Goal: Information Seeking & Learning: Learn about a topic

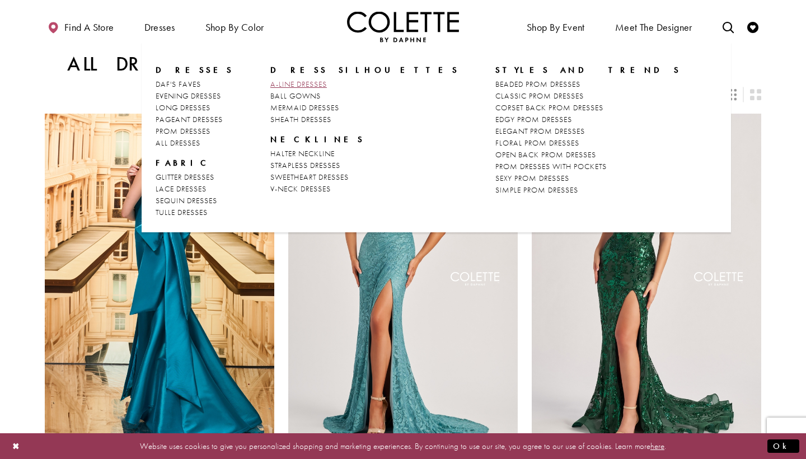
click at [286, 83] on span "A-LINE DRESSES" at bounding box center [298, 84] width 57 height 10
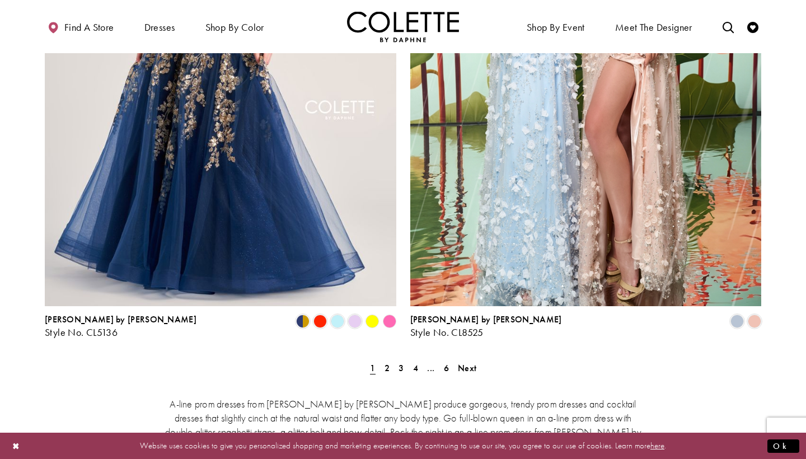
scroll to position [1941, 0]
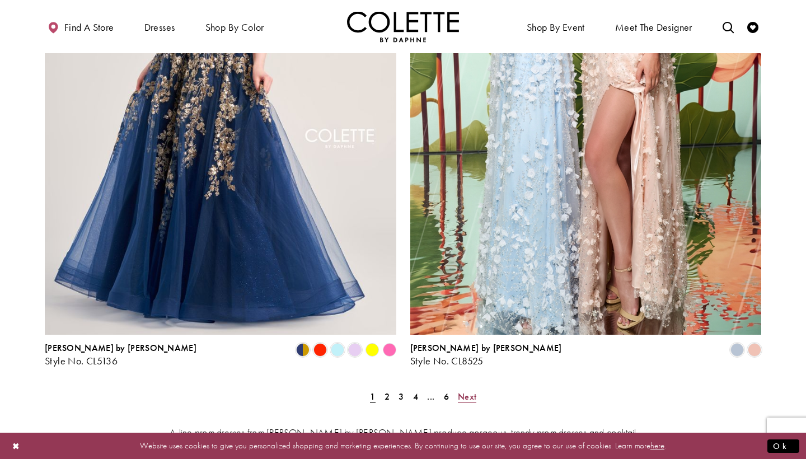
click at [470, 391] on span "Next" at bounding box center [467, 397] width 18 height 12
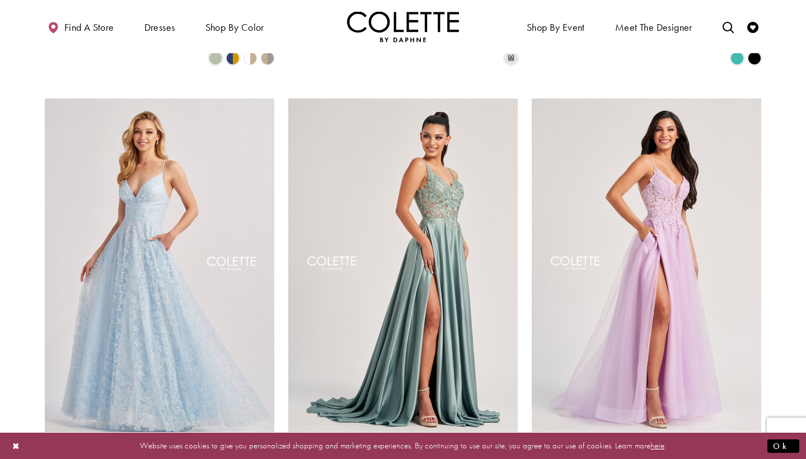
scroll to position [1255, 0]
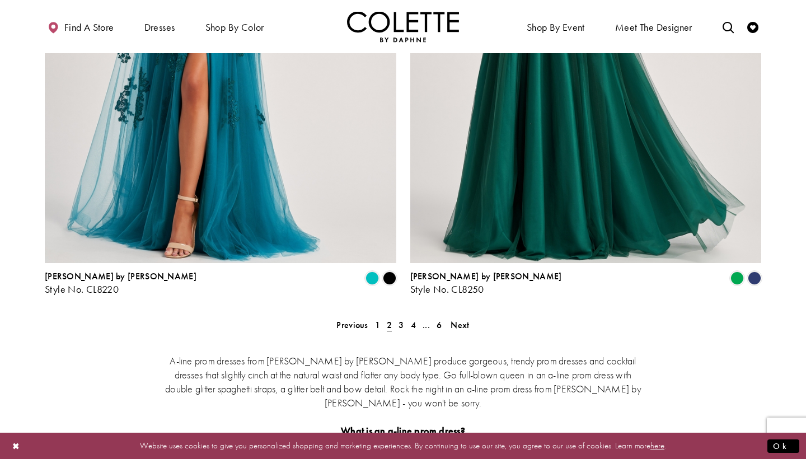
scroll to position [2022, 0]
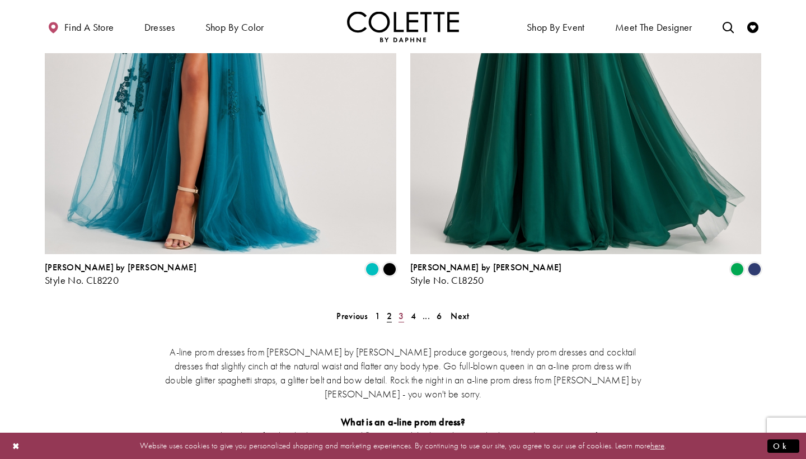
click at [400, 310] on span "3" at bounding box center [401, 316] width 5 height 12
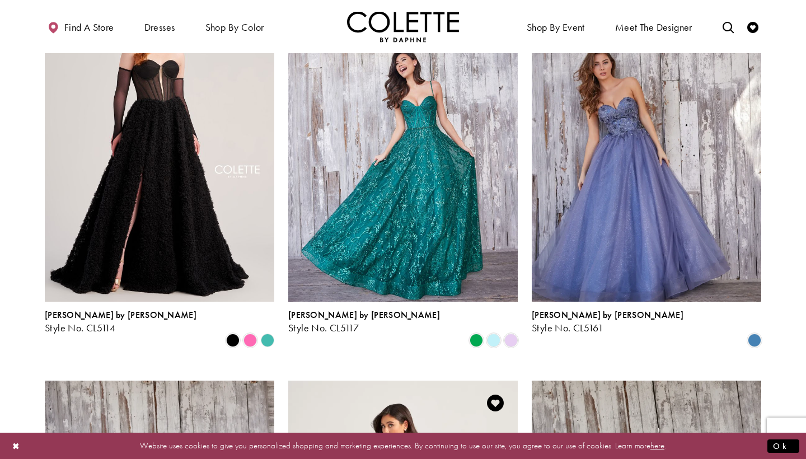
scroll to position [945, 0]
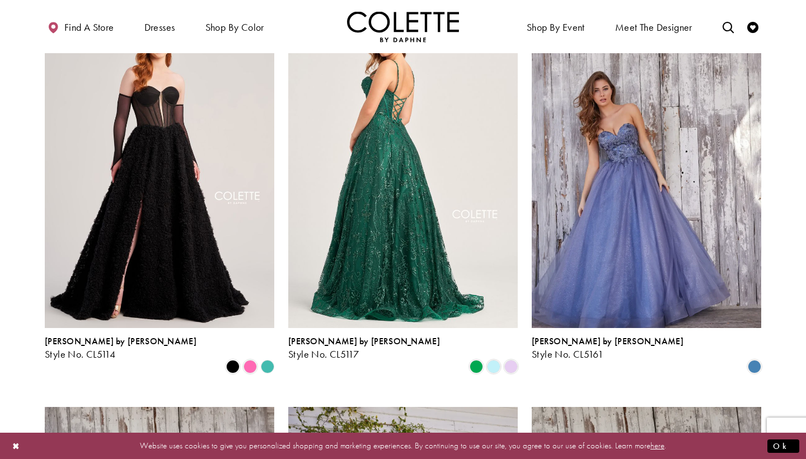
click at [467, 263] on img "Visit Colette by Daphne Style No. CL5117 Page" at bounding box center [403, 161] width 230 height 334
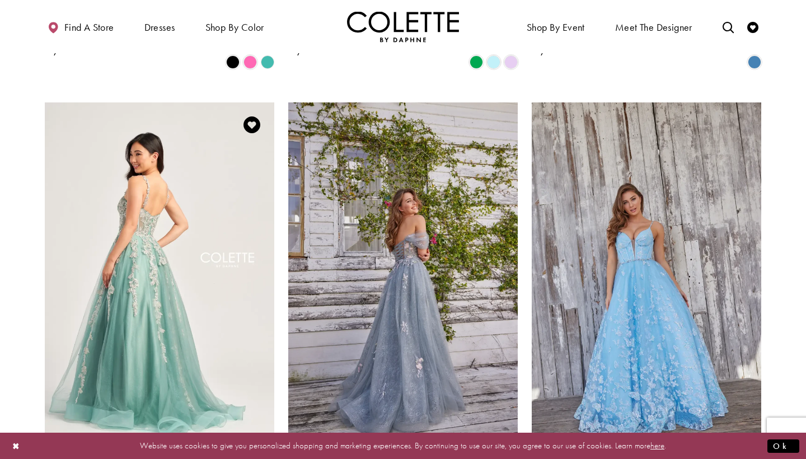
scroll to position [1348, 0]
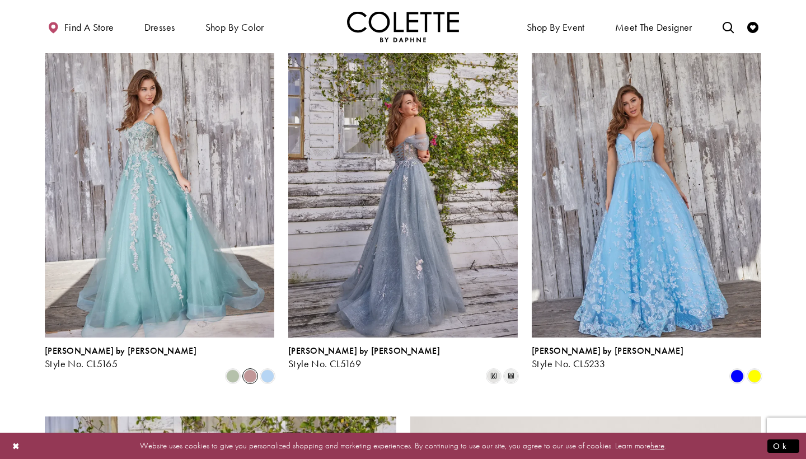
click at [250, 370] on span "Product List" at bounding box center [250, 376] width 13 height 13
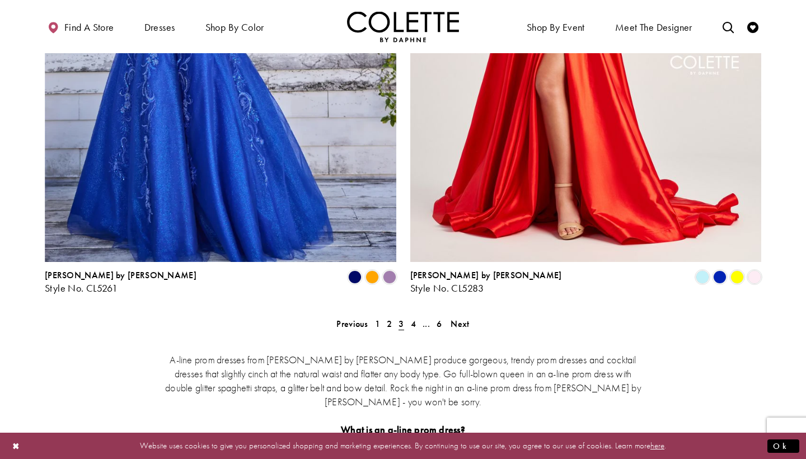
scroll to position [2016, 0]
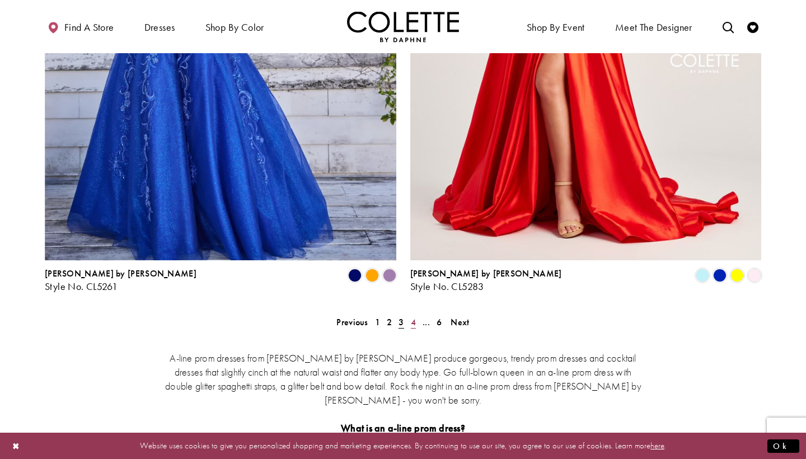
click at [411, 316] on span "4" at bounding box center [413, 322] width 5 height 12
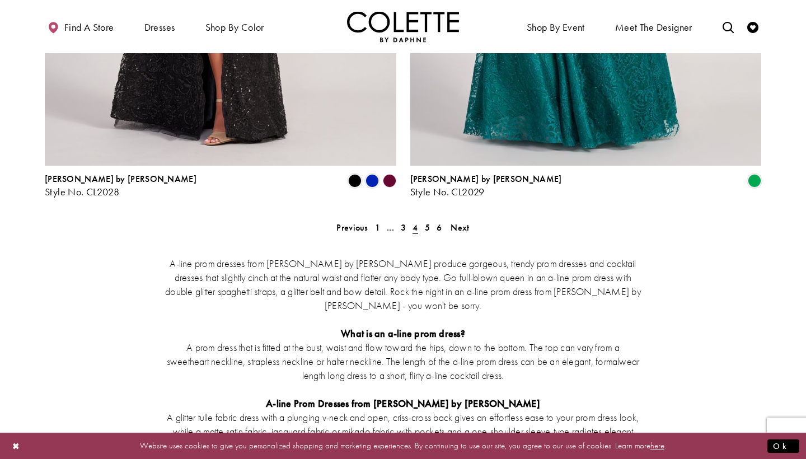
scroll to position [2009, 0]
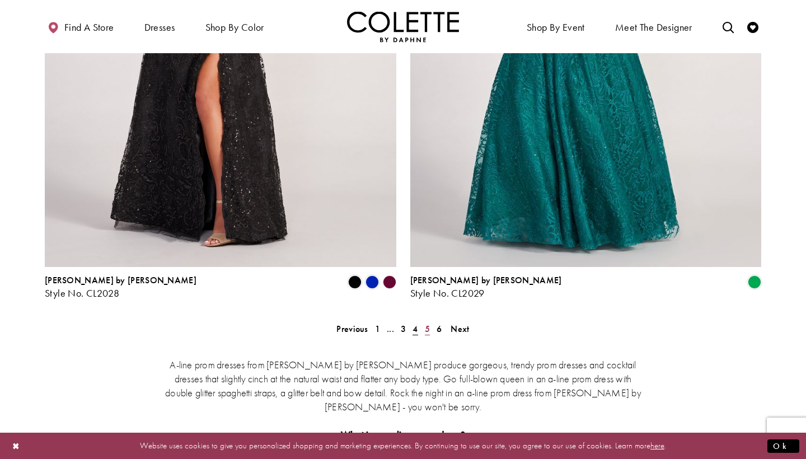
click at [427, 323] on span "5" at bounding box center [427, 329] width 5 height 12
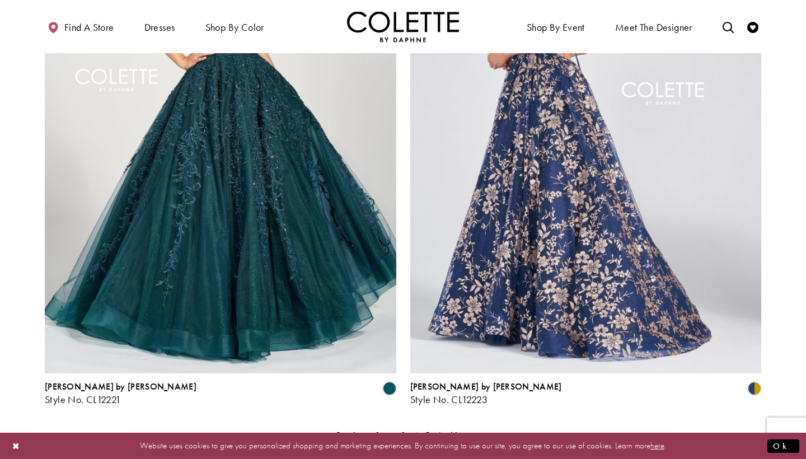
scroll to position [1922, 0]
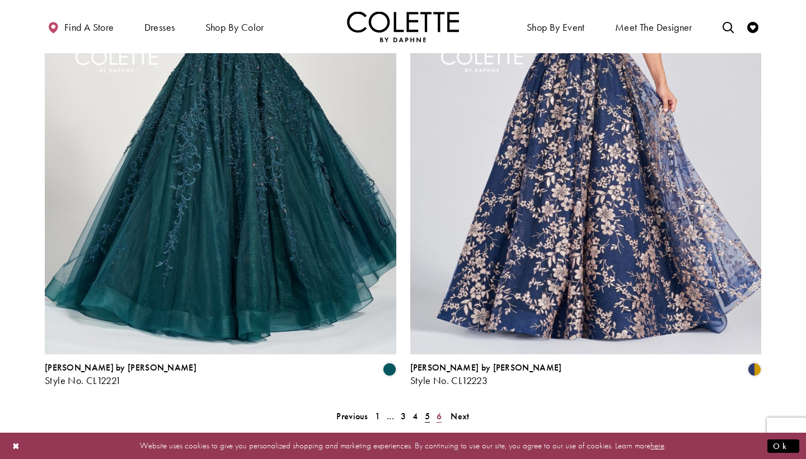
click at [441, 410] on span "6" at bounding box center [439, 416] width 5 height 12
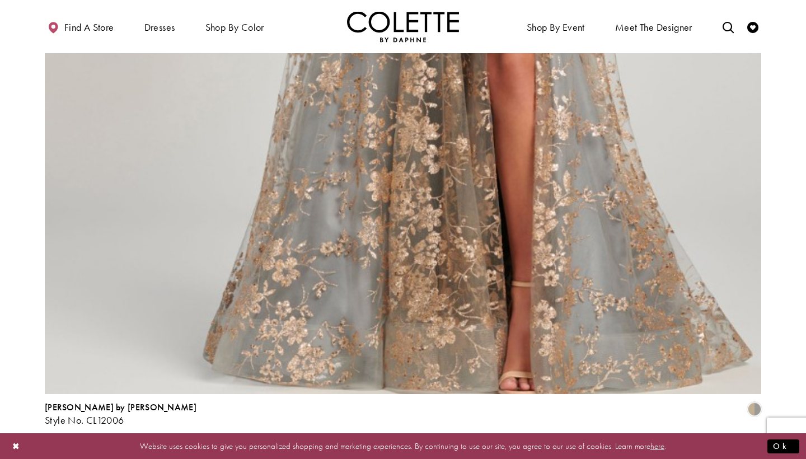
scroll to position [1581, 0]
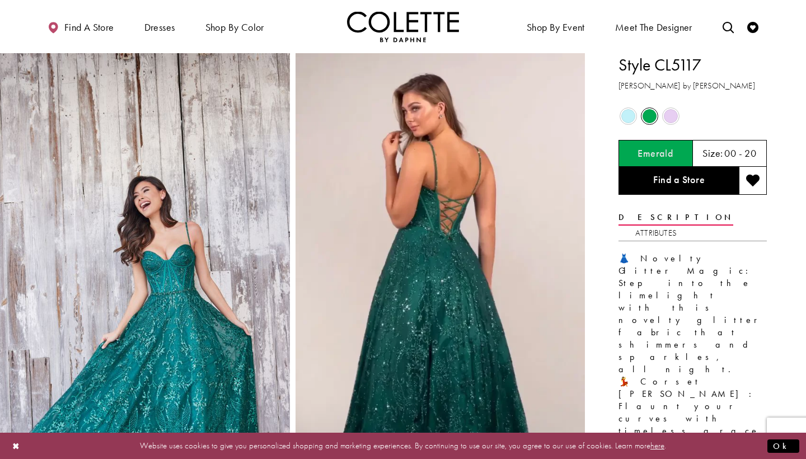
click at [666, 116] on span "Product color controls state depends on size chosen" at bounding box center [671, 116] width 14 height 14
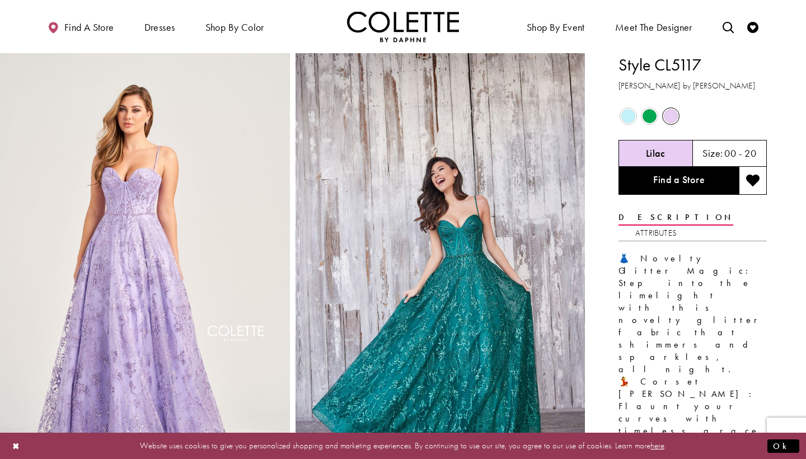
click at [628, 118] on span "Product color controls state depends on size chosen" at bounding box center [629, 116] width 14 height 14
